Goal: Understand process/instructions: Learn how to perform a task or action

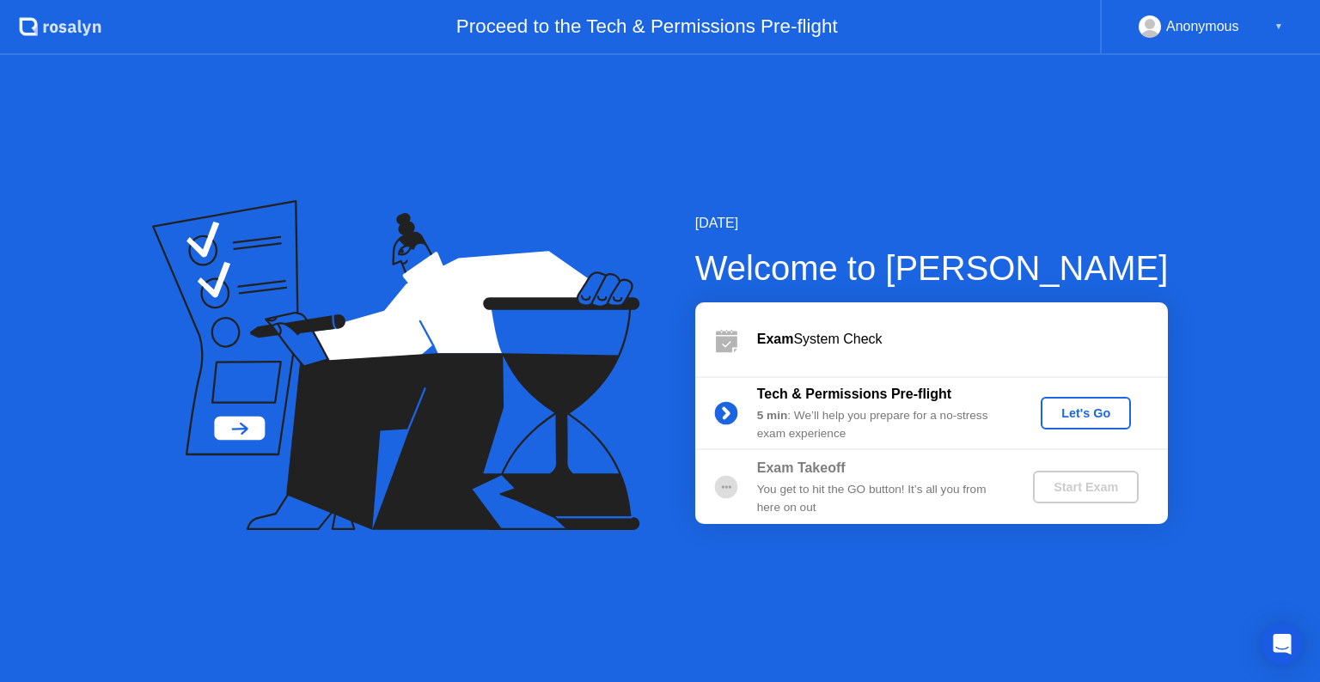
click at [1089, 416] on div "Let's Go" at bounding box center [1085, 413] width 76 height 14
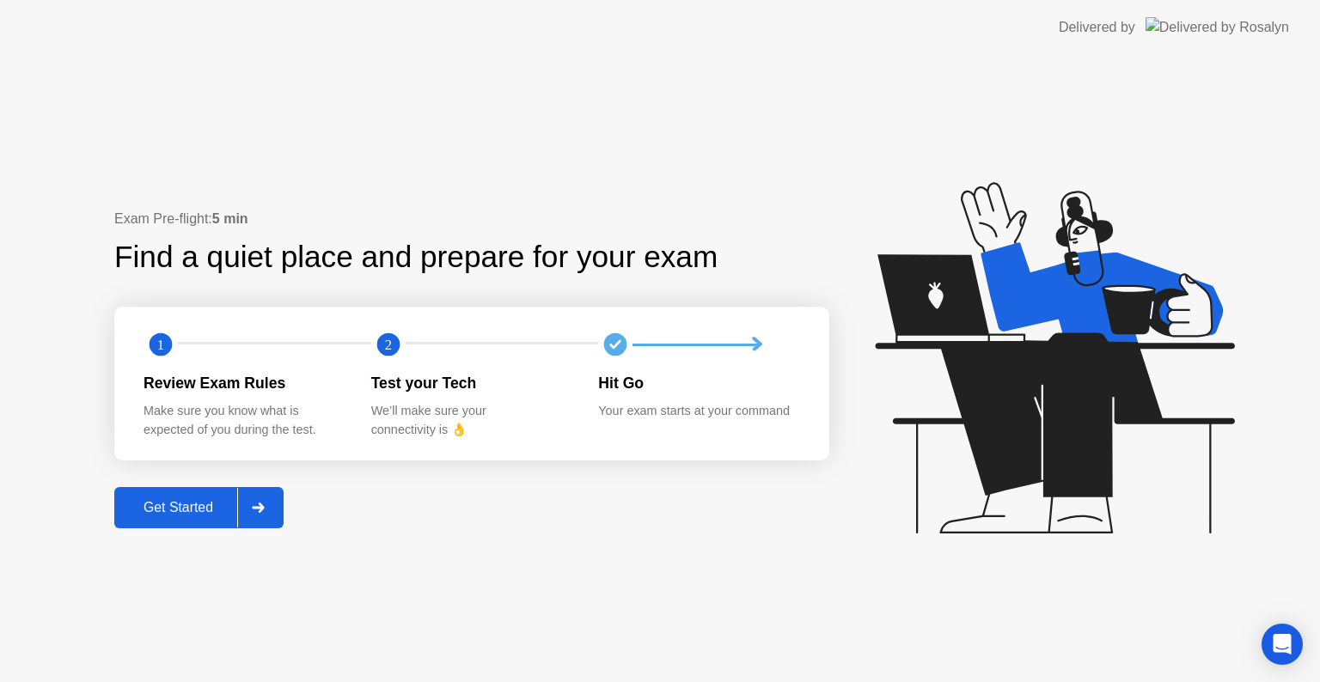
click at [182, 515] on div "Get Started" at bounding box center [178, 507] width 118 height 15
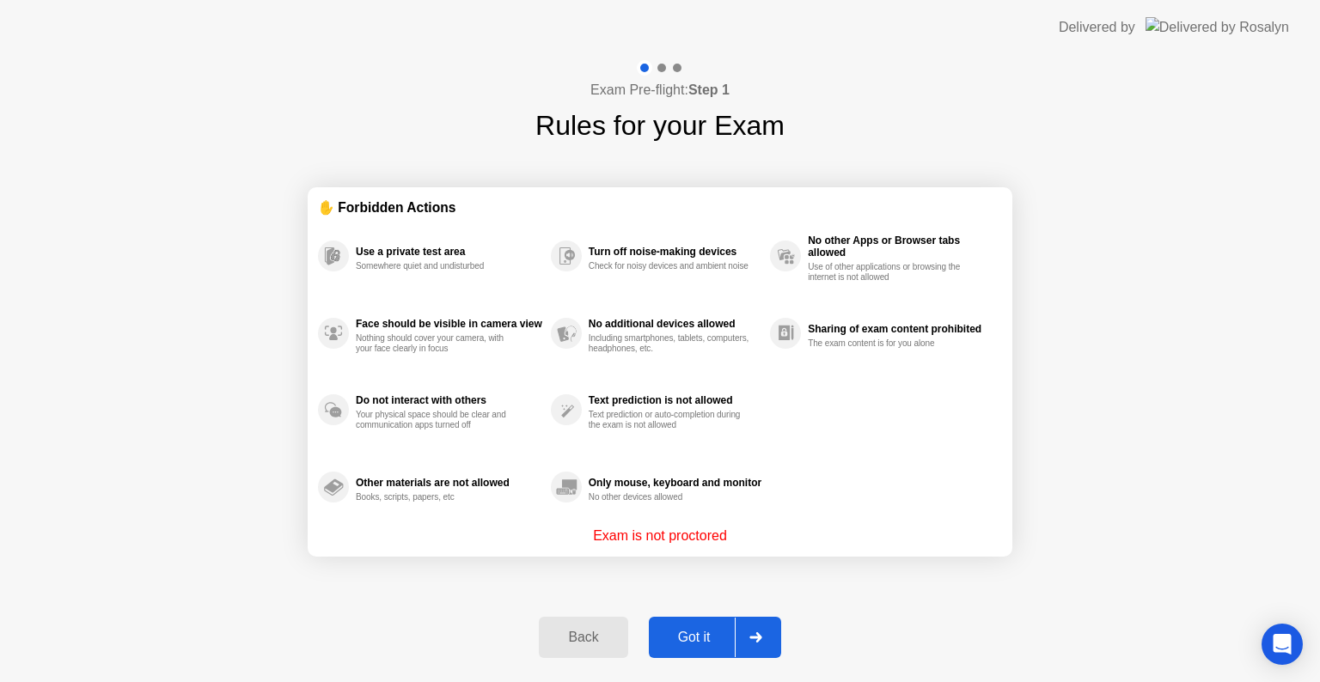
click at [696, 633] on div "Got it" at bounding box center [694, 637] width 81 height 15
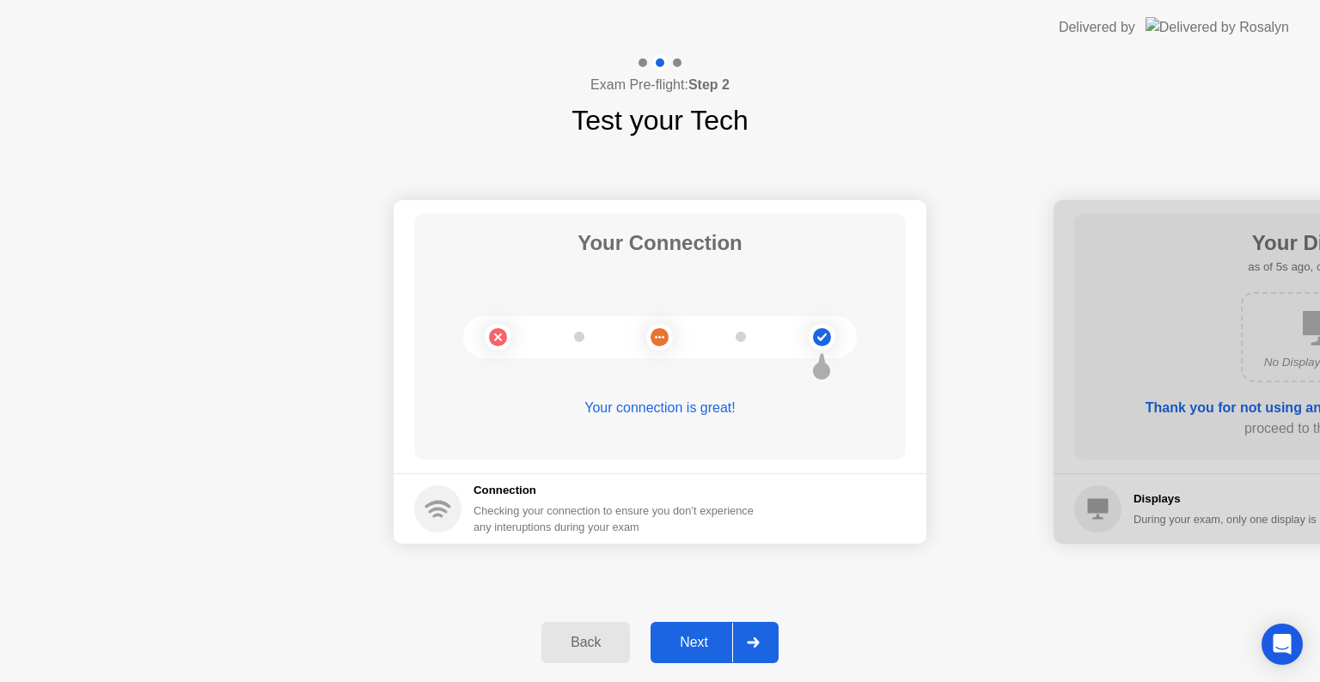
click at [691, 641] on div "Next" at bounding box center [693, 642] width 76 height 15
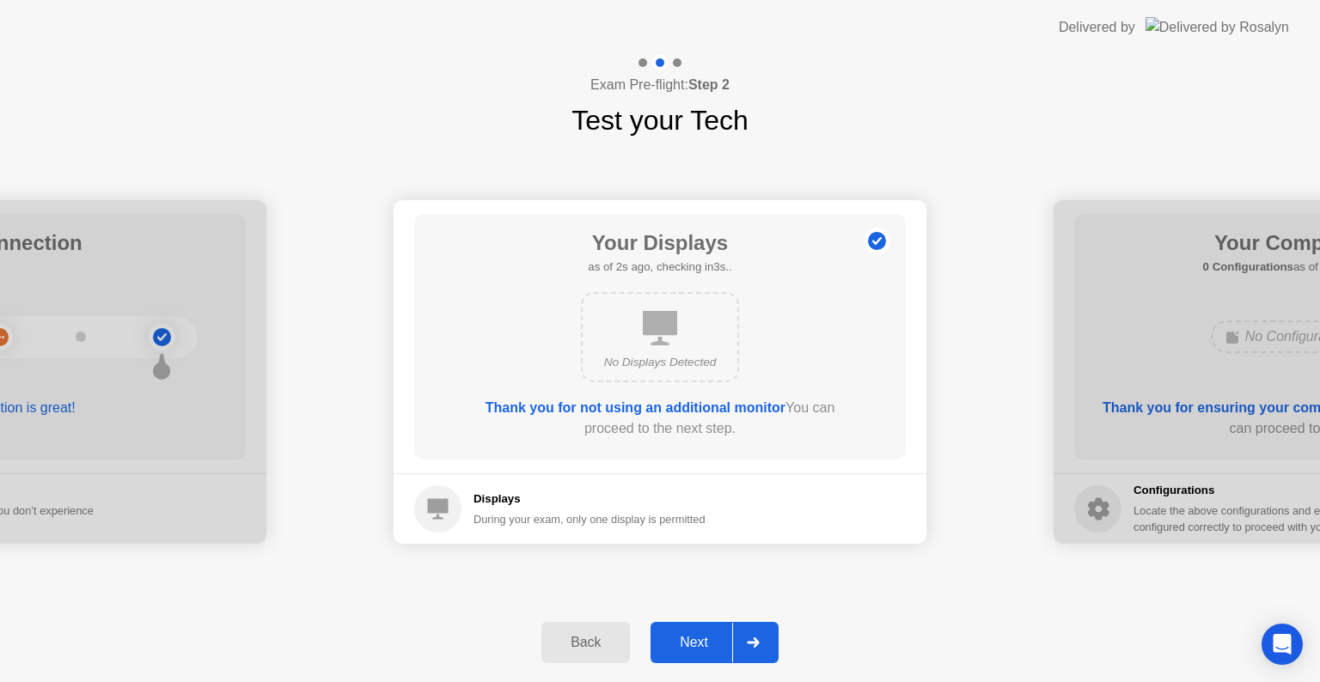
click at [691, 641] on div "Next" at bounding box center [693, 642] width 76 height 15
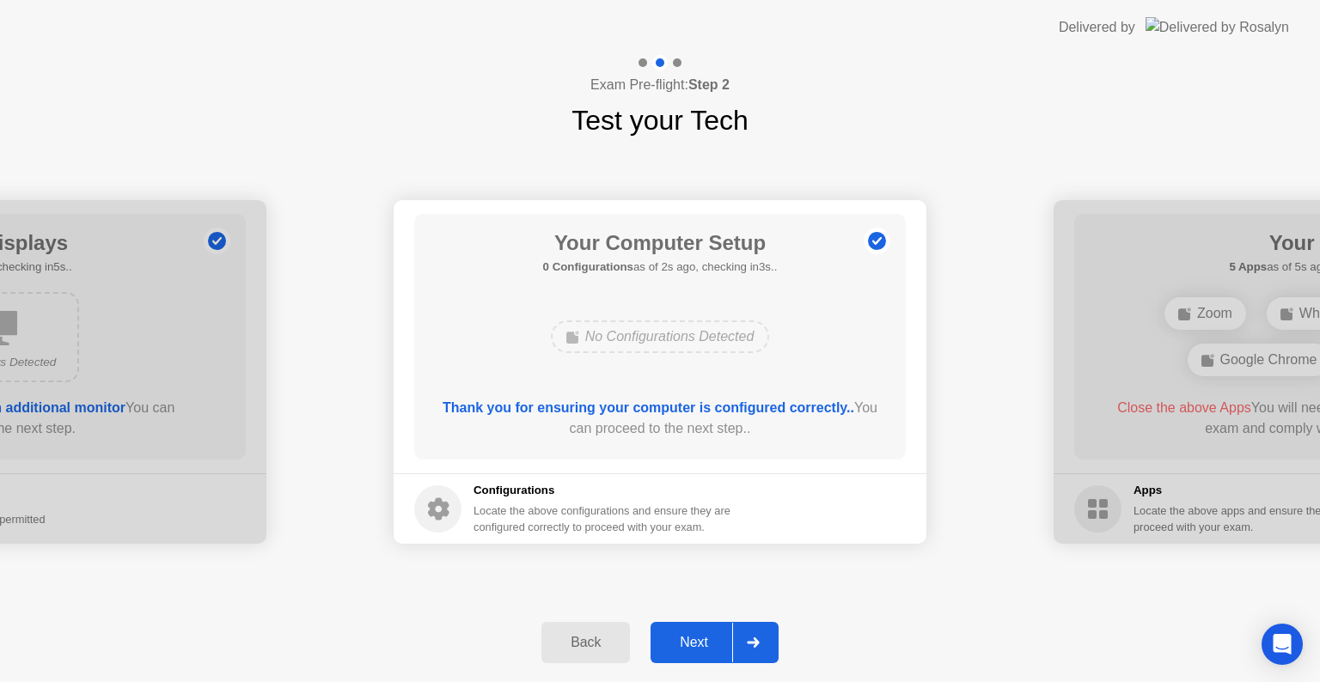
click at [691, 641] on div "Next" at bounding box center [693, 642] width 76 height 15
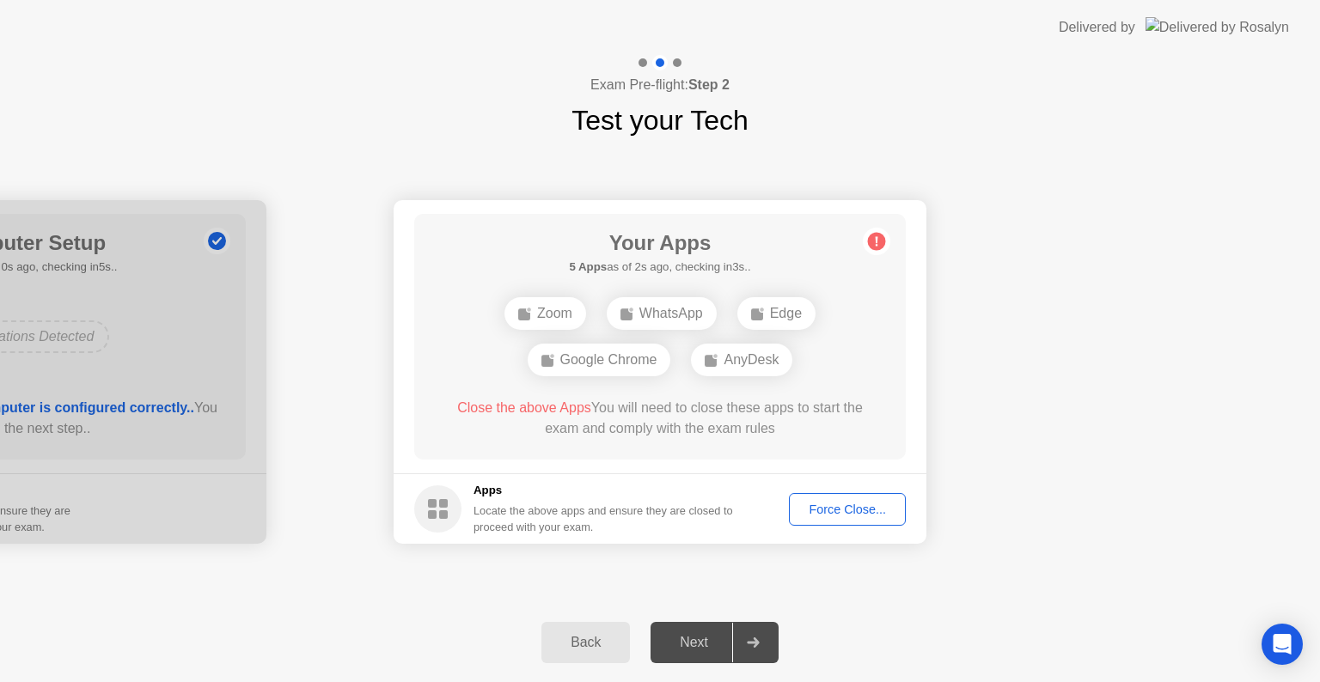
click at [588, 638] on div "Back" at bounding box center [585, 642] width 78 height 15
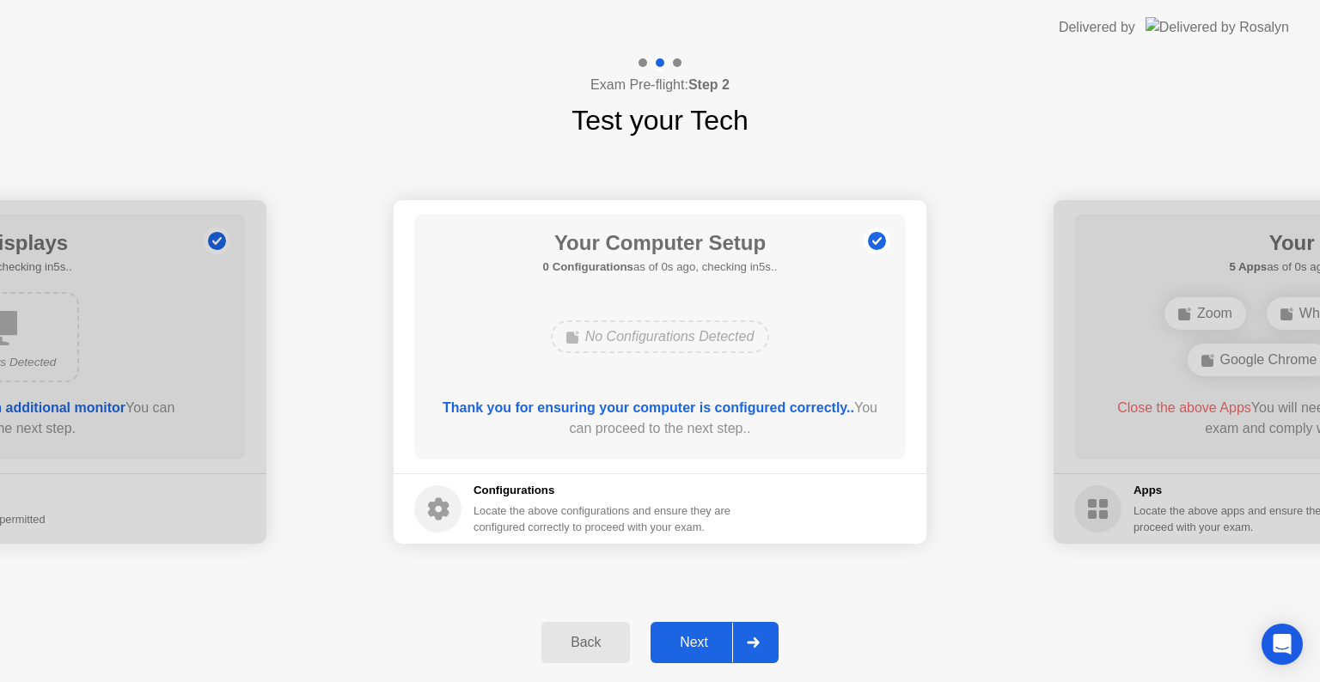
click at [588, 638] on div "Back" at bounding box center [585, 642] width 78 height 15
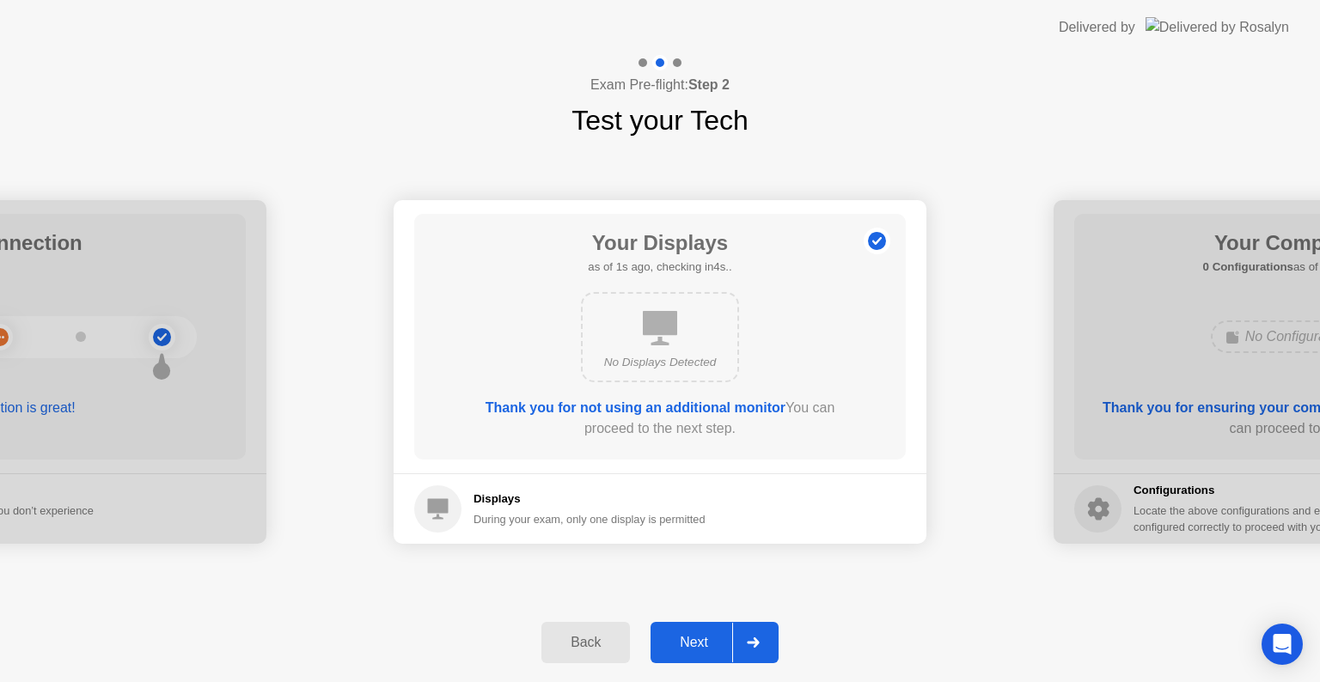
click at [588, 638] on div "Back" at bounding box center [585, 642] width 78 height 15
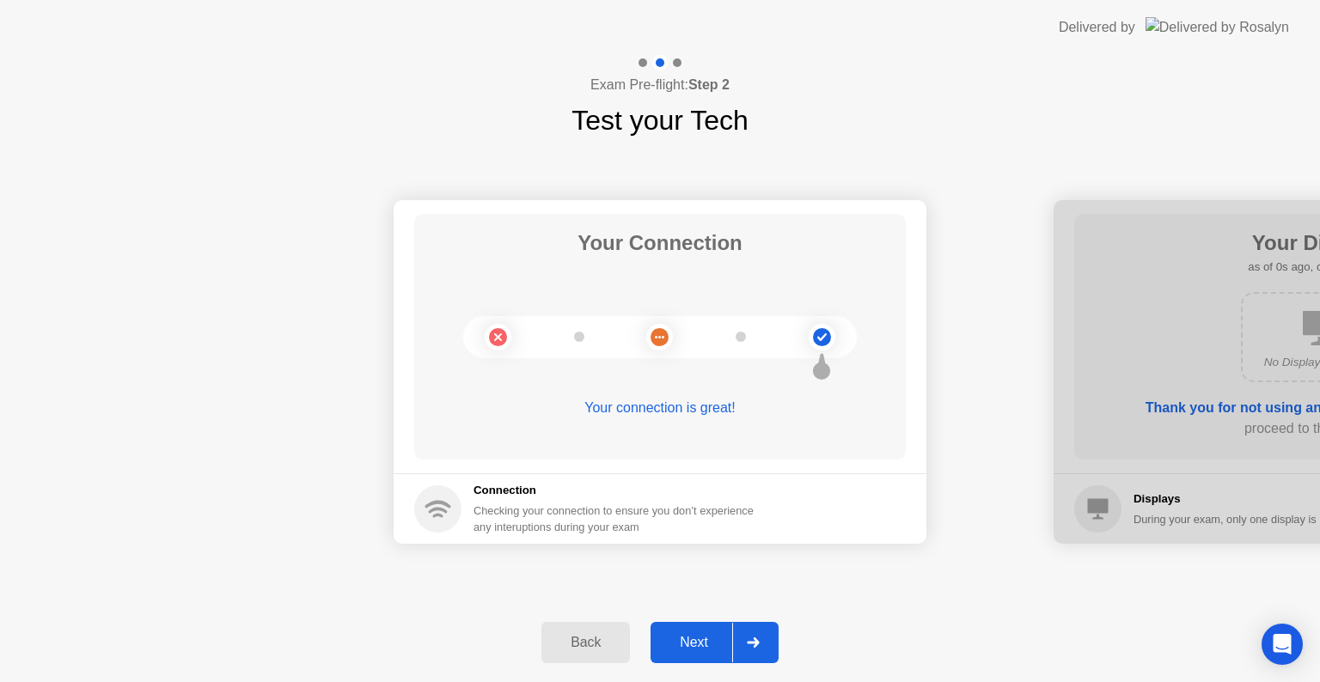
click at [588, 638] on div "Back" at bounding box center [585, 642] width 78 height 15
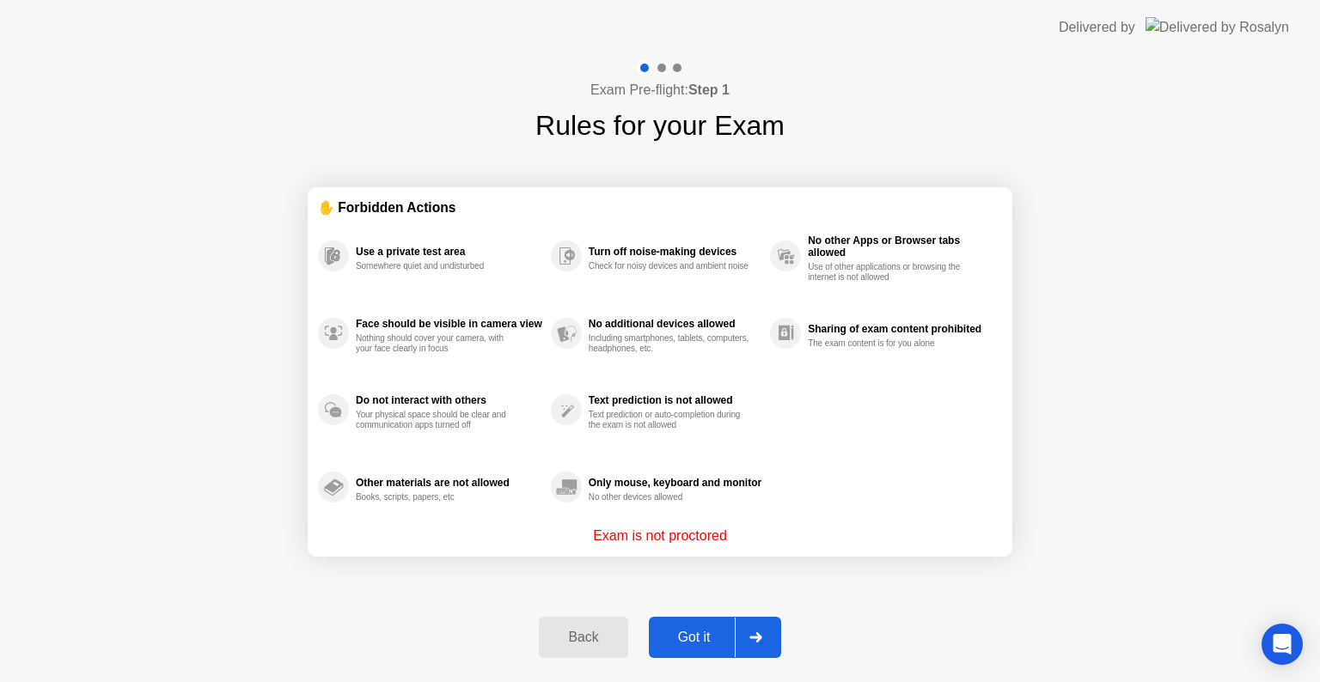
click at [691, 633] on div "Got it" at bounding box center [694, 637] width 81 height 15
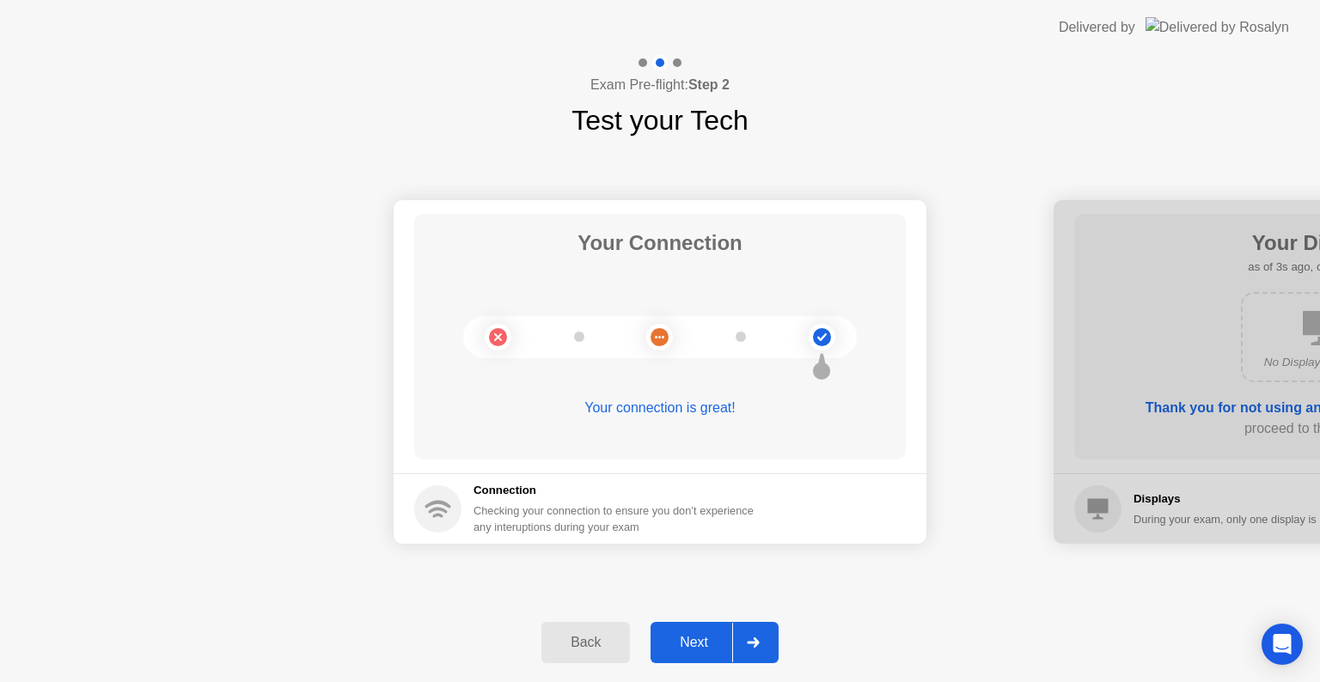
click at [674, 639] on div "Next" at bounding box center [693, 642] width 76 height 15
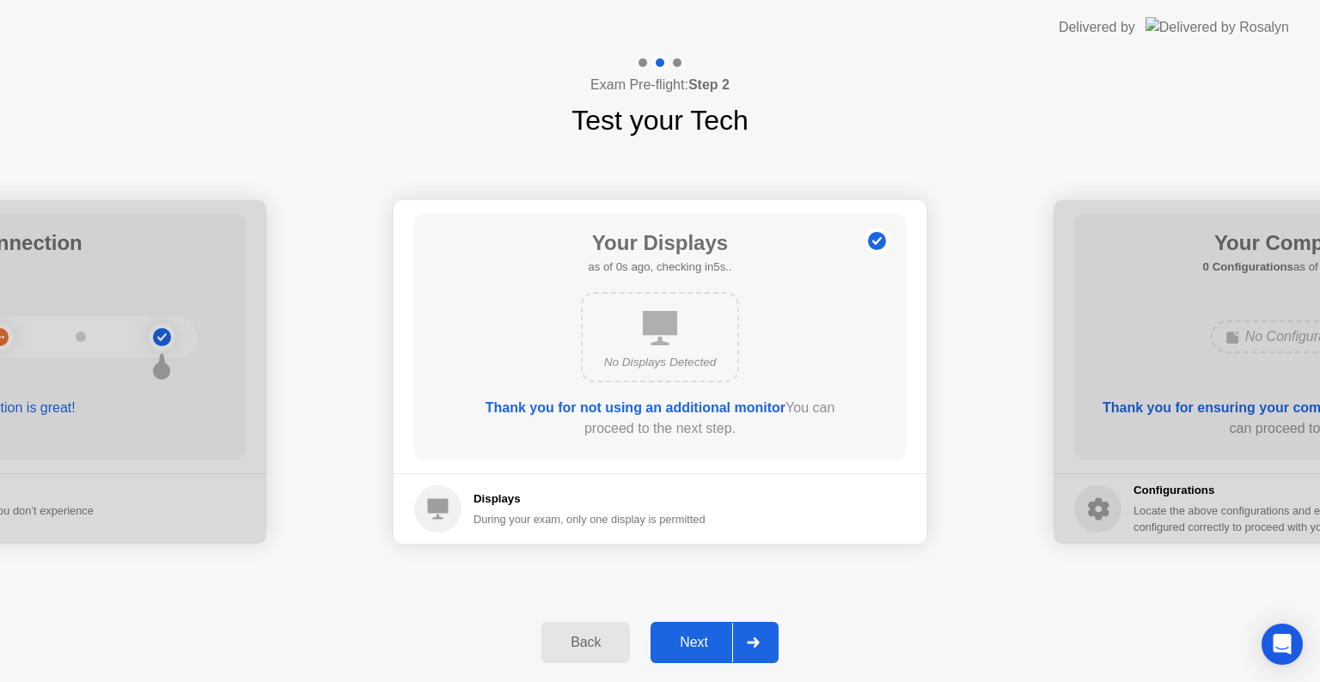
click at [674, 639] on div "Next" at bounding box center [693, 642] width 76 height 15
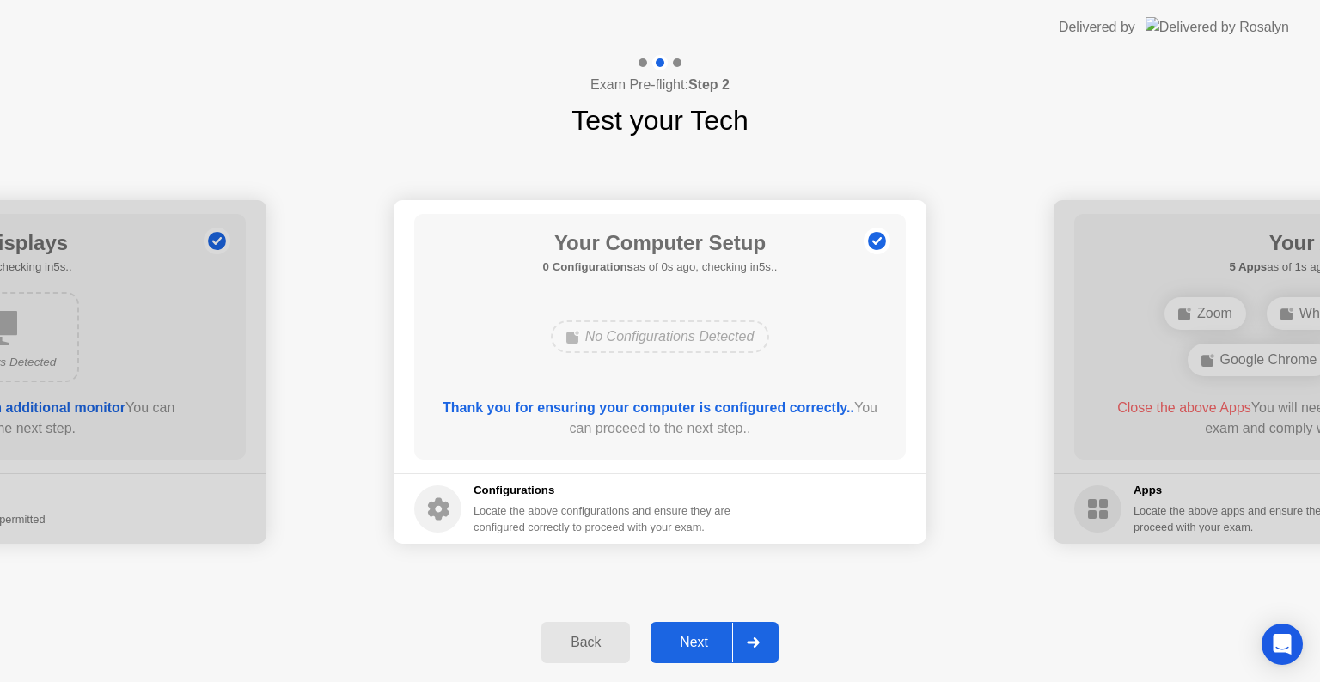
click at [684, 639] on div "Next" at bounding box center [693, 642] width 76 height 15
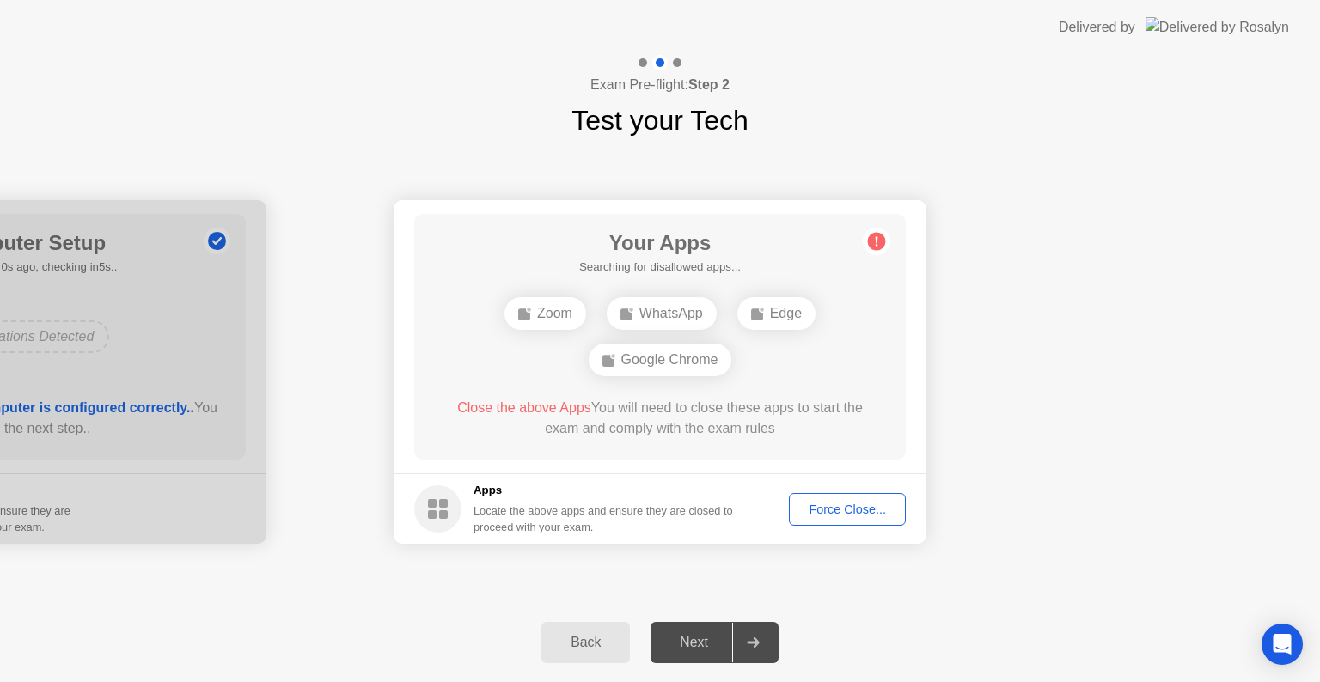
click at [851, 510] on div "Force Close..." at bounding box center [847, 510] width 105 height 14
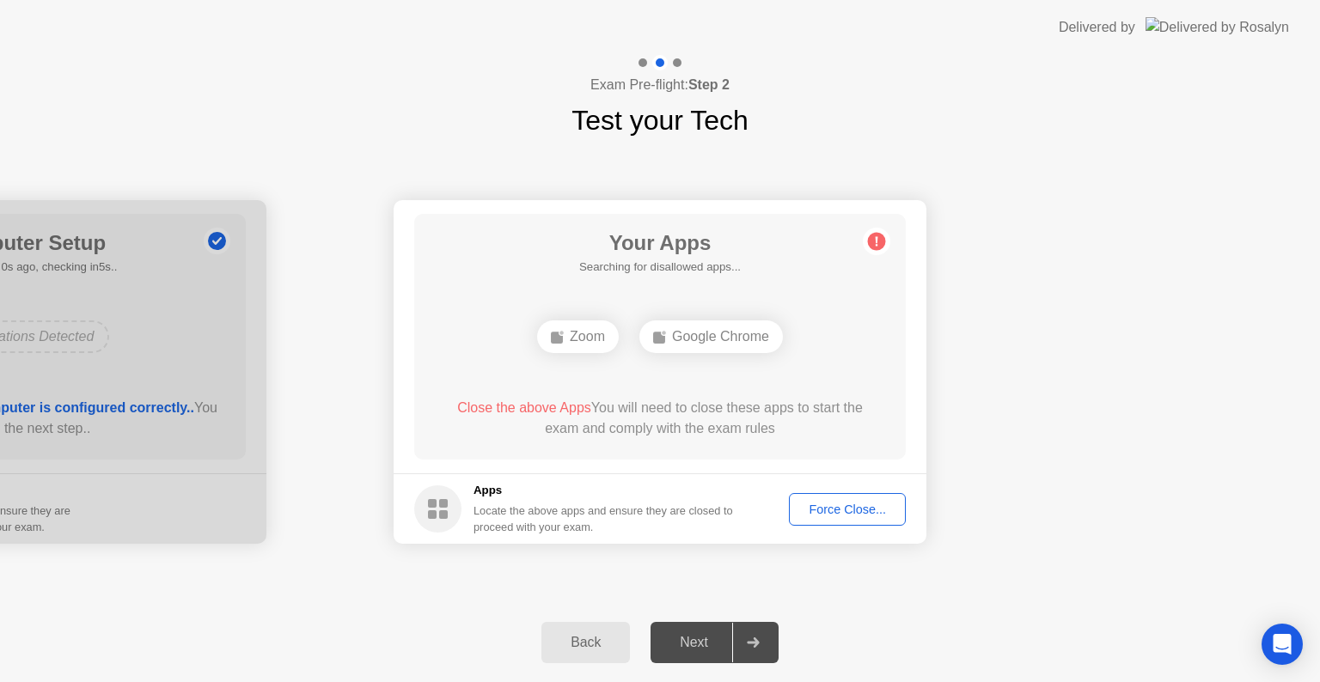
click at [710, 335] on div "Google Chrome" at bounding box center [710, 336] width 143 height 33
click at [574, 332] on div "Zoom" at bounding box center [578, 336] width 82 height 33
click at [832, 503] on div "Force Close..." at bounding box center [847, 510] width 105 height 14
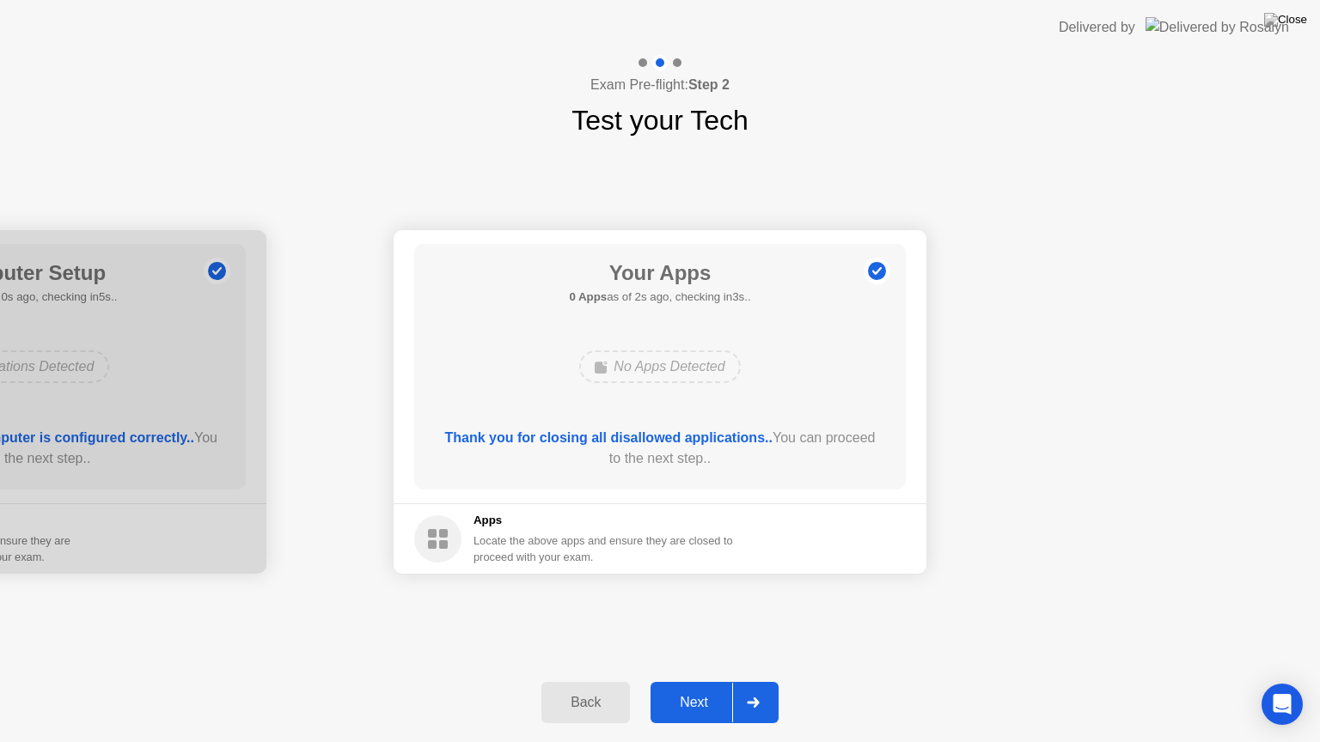
click at [698, 681] on div "Next" at bounding box center [693, 702] width 76 height 15
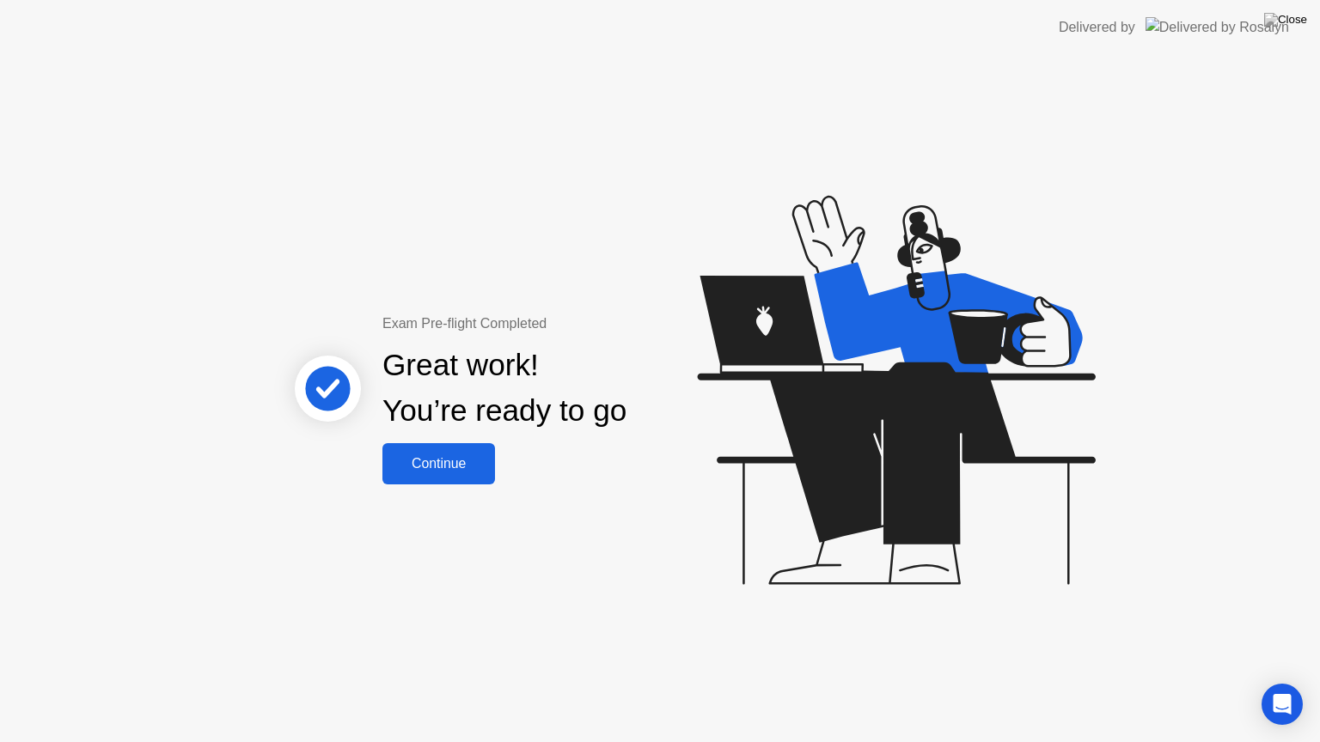
click at [942, 210] on icon at bounding box center [891, 398] width 443 height 487
click at [454, 460] on div "Continue" at bounding box center [438, 463] width 102 height 15
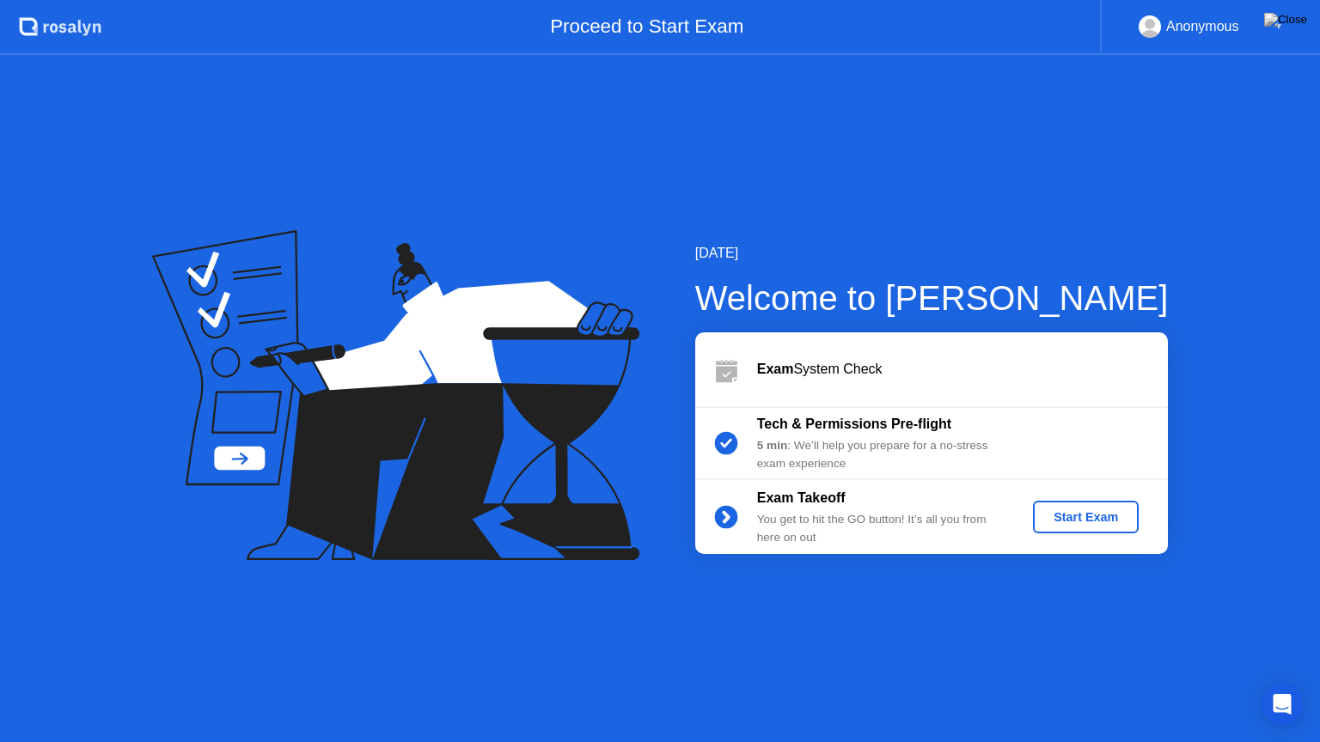
click at [790, 437] on div "5 min : We’ll help you prepare for a no-stress exam experience" at bounding box center [880, 454] width 247 height 35
click at [727, 514] on icon at bounding box center [725, 517] width 4 height 9
click at [1298, 23] on img at bounding box center [1285, 20] width 43 height 14
click at [708, 681] on div at bounding box center [660, 742] width 1320 height 0
